Goal: Task Accomplishment & Management: Use online tool/utility

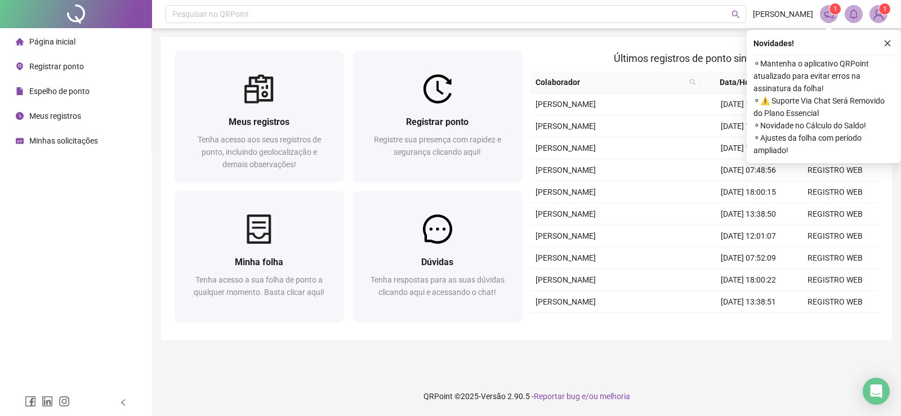
click at [45, 72] on div "Registrar ponto" at bounding box center [50, 66] width 68 height 23
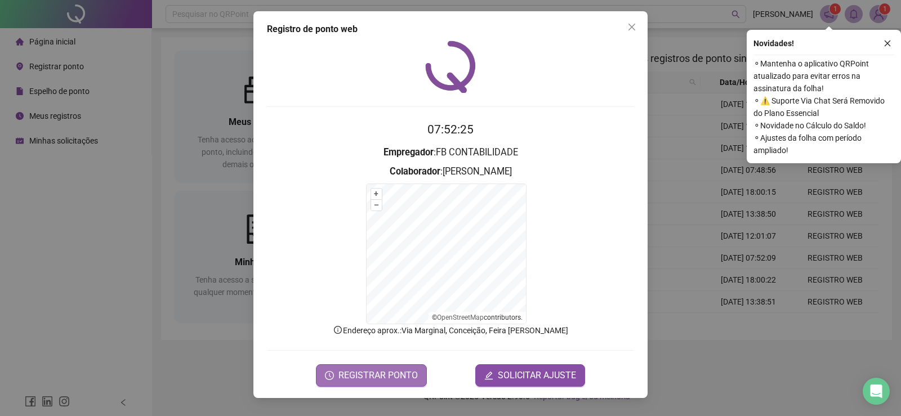
click at [363, 376] on span "REGISTRAR PONTO" at bounding box center [377, 376] width 79 height 14
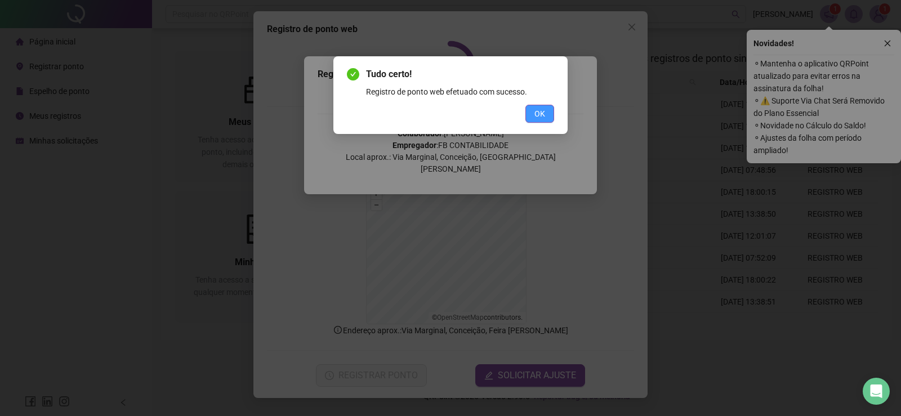
click at [544, 112] on span "OK" at bounding box center [539, 114] width 11 height 12
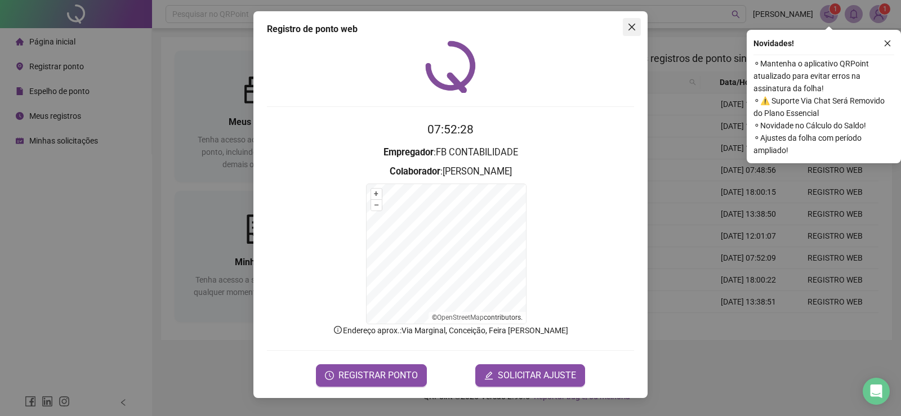
click at [632, 34] on button "Close" at bounding box center [632, 27] width 18 height 18
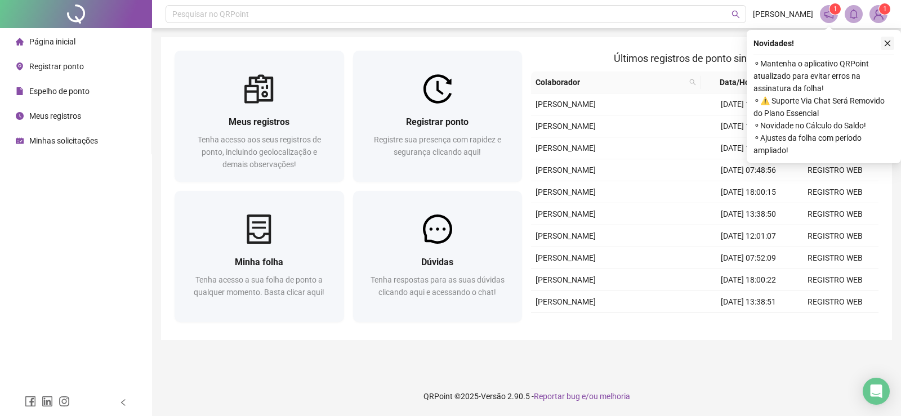
click at [882, 44] on button "button" at bounding box center [888, 44] width 14 height 14
click at [57, 119] on span "Meus registros" at bounding box center [55, 115] width 52 height 9
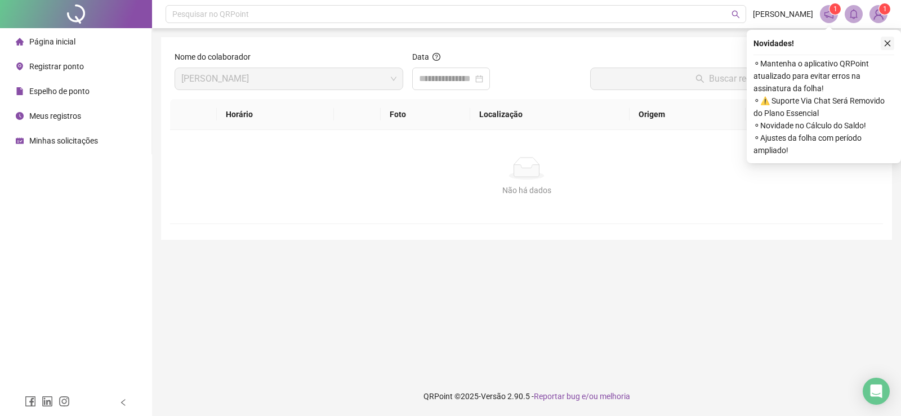
click at [884, 44] on icon "close" at bounding box center [888, 43] width 8 height 8
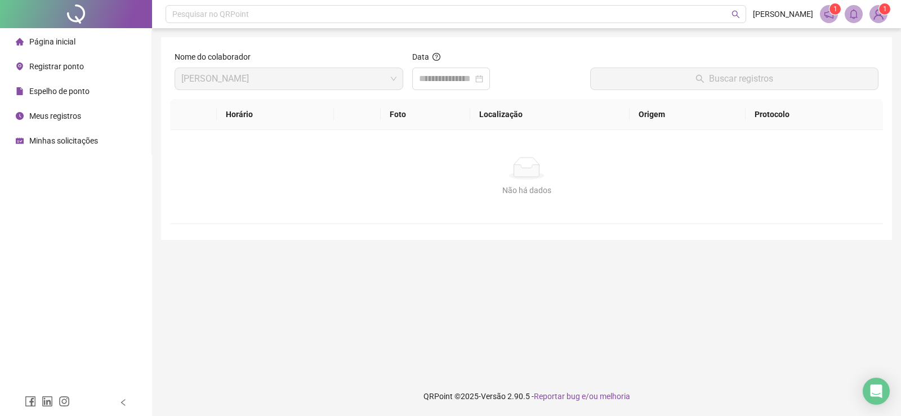
click at [56, 88] on span "Espelho de ponto" at bounding box center [59, 91] width 60 height 9
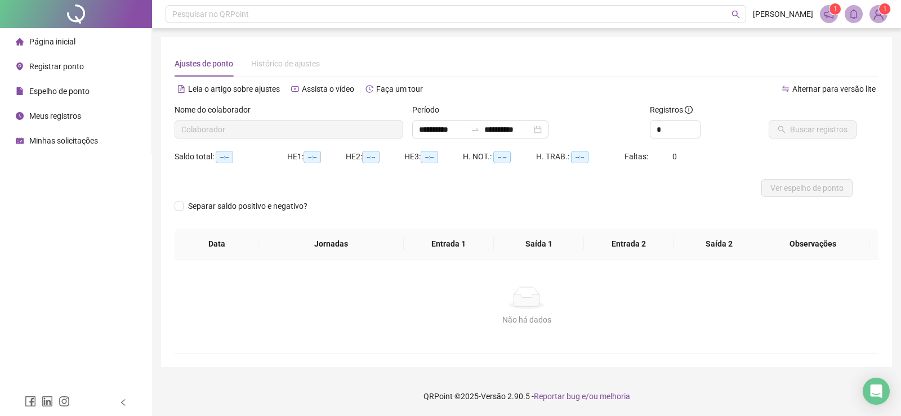
type input "**********"
click at [57, 65] on span "Registrar ponto" at bounding box center [56, 66] width 55 height 9
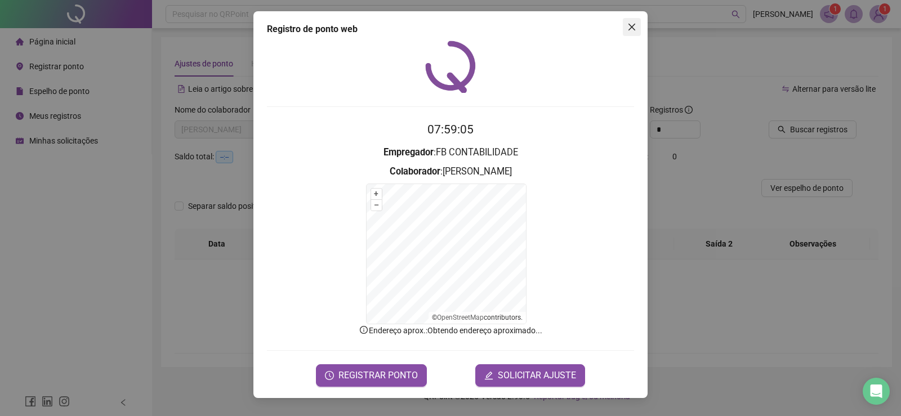
click at [630, 26] on icon "close" at bounding box center [631, 27] width 9 height 9
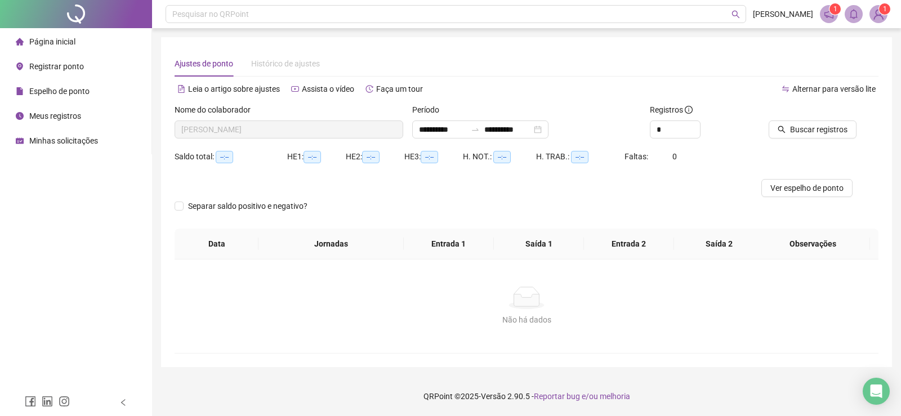
click at [46, 103] on ul "Página inicial Registrar ponto Espelho de ponto Meus registros Minhas solicitaç…" at bounding box center [76, 91] width 152 height 126
click at [46, 95] on span "Espelho de ponto" at bounding box center [59, 91] width 60 height 9
click at [27, 95] on div "Espelho de ponto" at bounding box center [53, 91] width 74 height 23
click at [35, 123] on div "Meus registros" at bounding box center [48, 116] width 65 height 23
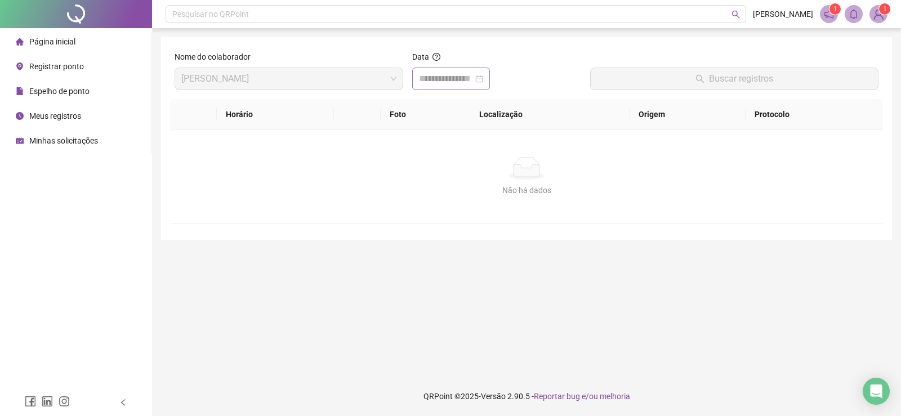
click at [483, 77] on div at bounding box center [451, 79] width 64 height 14
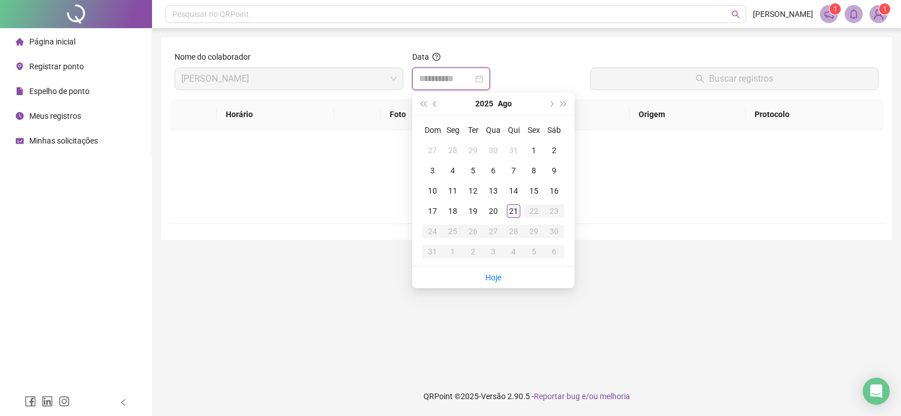
type input "**********"
click at [512, 212] on div "21" at bounding box center [514, 211] width 14 height 14
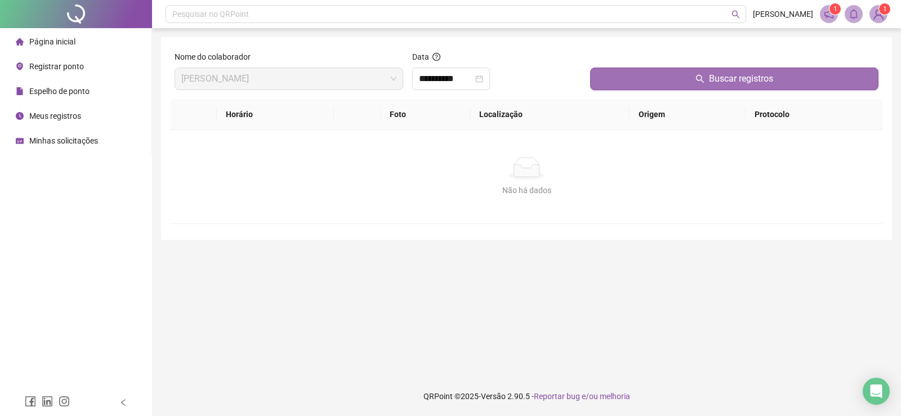
click at [697, 89] on button "Buscar registros" at bounding box center [734, 79] width 288 height 23
